Goal: Find specific page/section: Find specific page/section

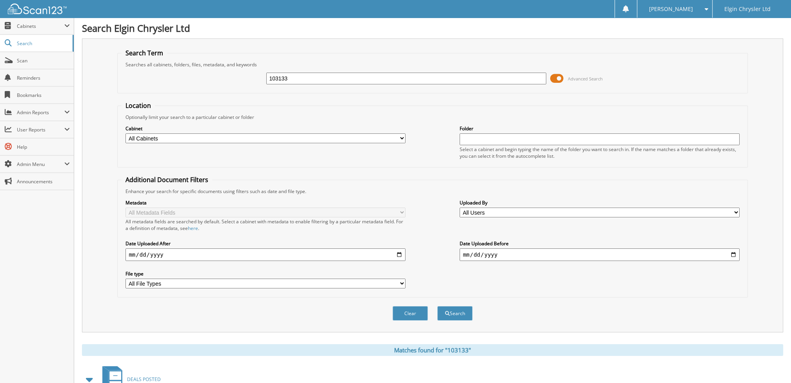
drag, startPoint x: 294, startPoint y: 77, endPoint x: 170, endPoint y: 70, distance: 124.5
click at [165, 70] on div "103133 Advanced Search" at bounding box center [432, 78] width 621 height 21
type input "101522a"
click at [451, 306] on button "Search" at bounding box center [454, 313] width 35 height 15
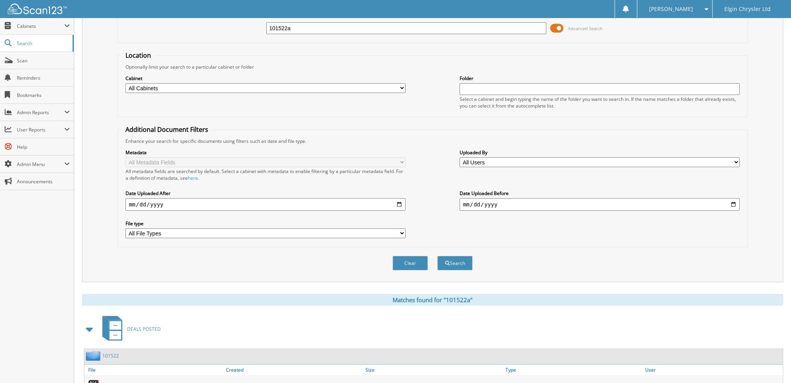
scroll to position [95, 0]
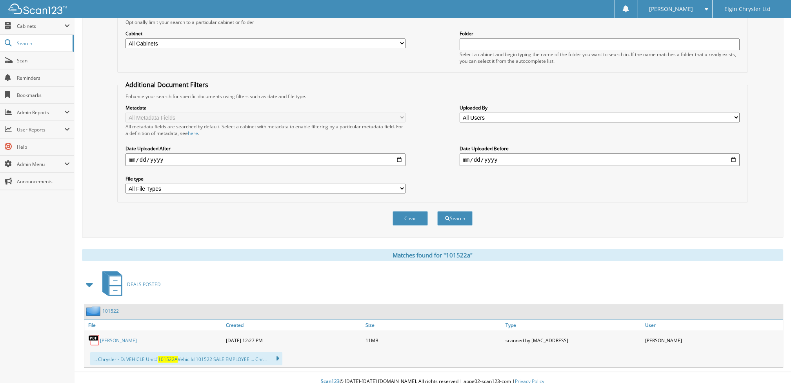
click at [118, 337] on link "[PERSON_NAME]" at bounding box center [118, 340] width 37 height 7
